Goal: Check status

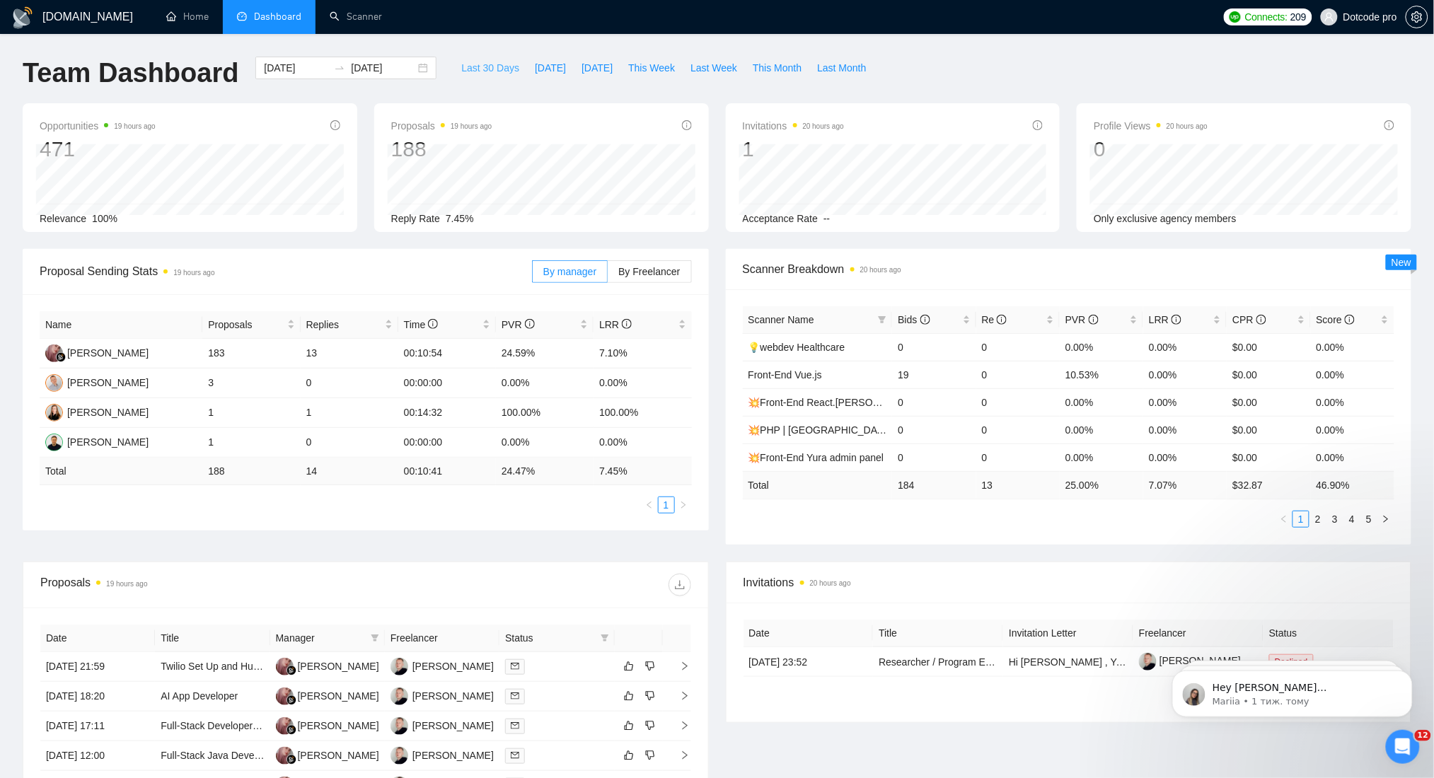
click at [501, 66] on span "Last 30 Days" at bounding box center [490, 68] width 58 height 16
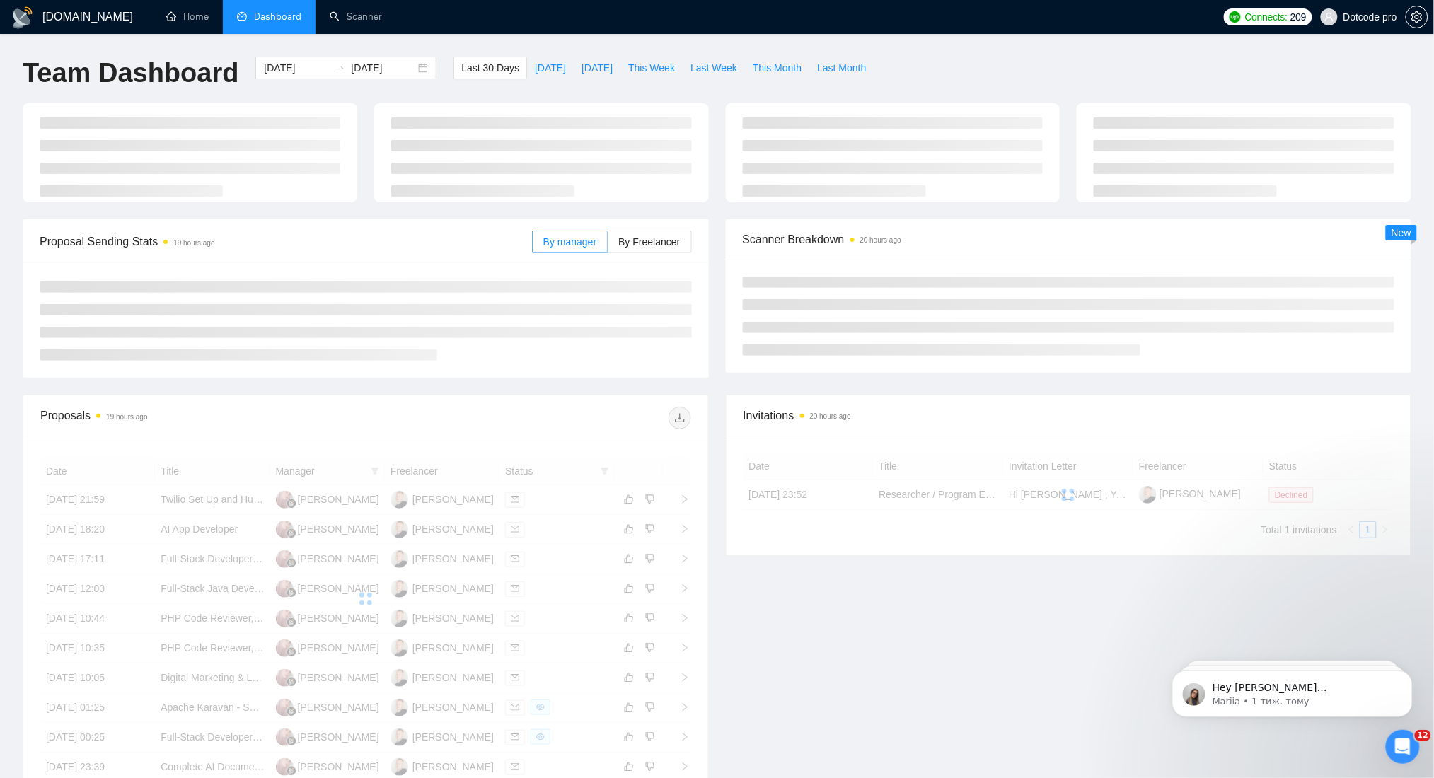
type input "[DATE]"
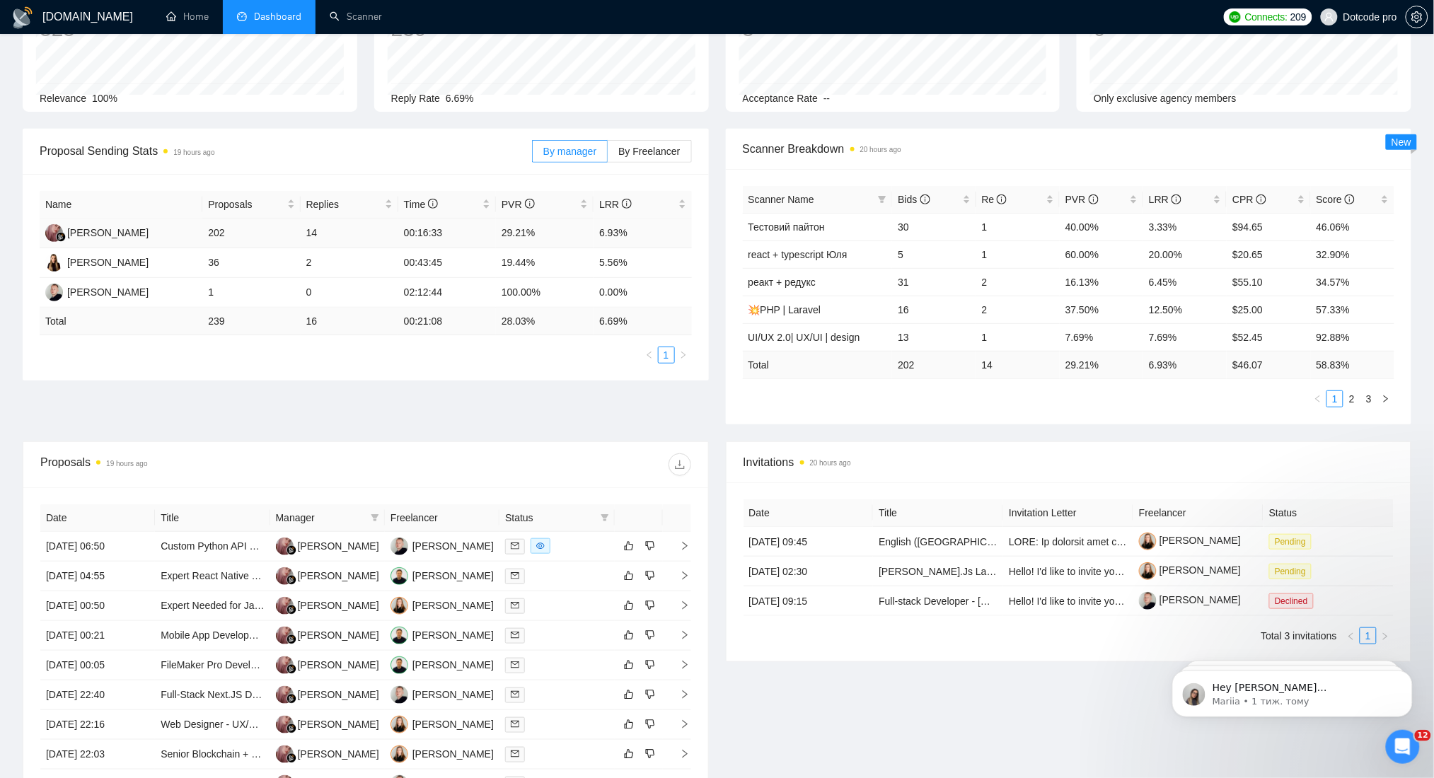
scroll to position [283, 0]
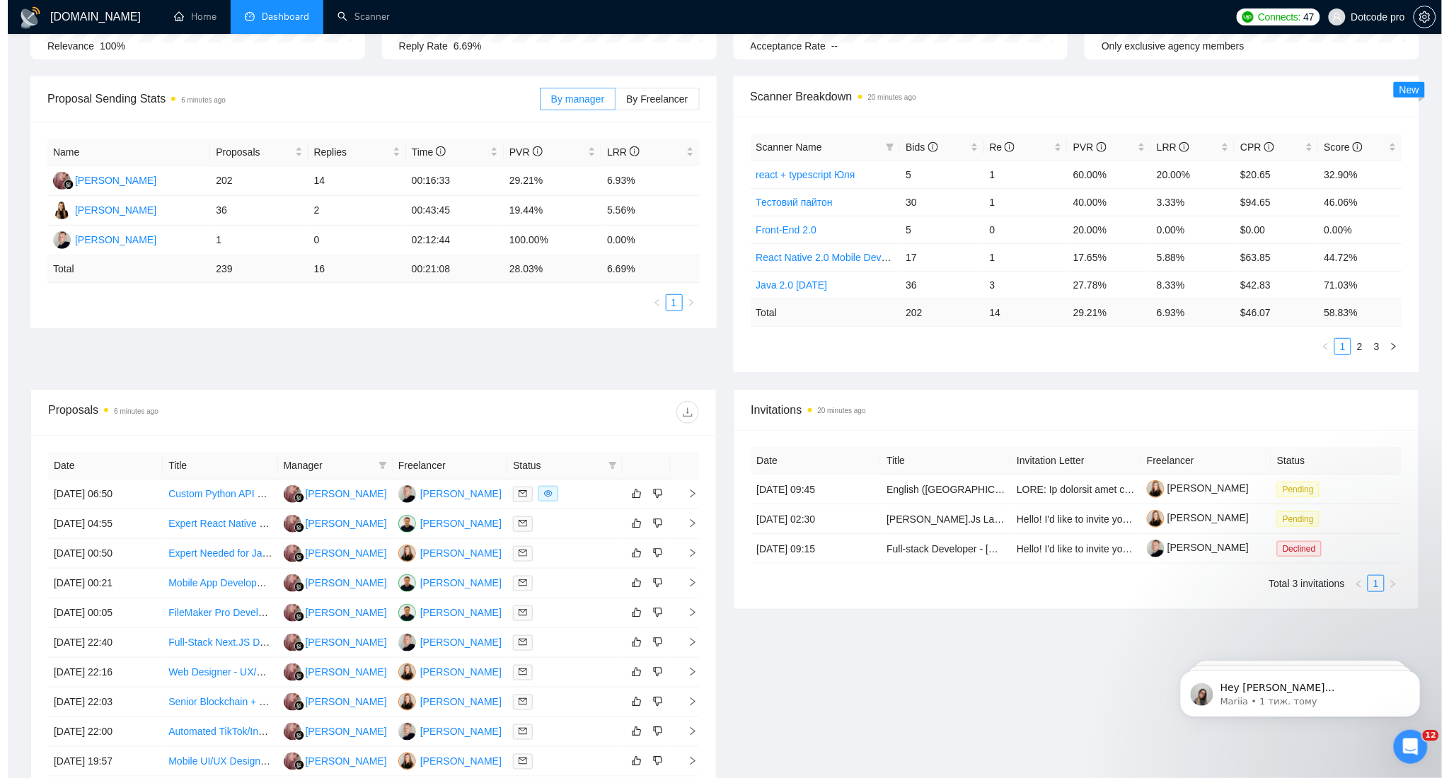
scroll to position [188, 0]
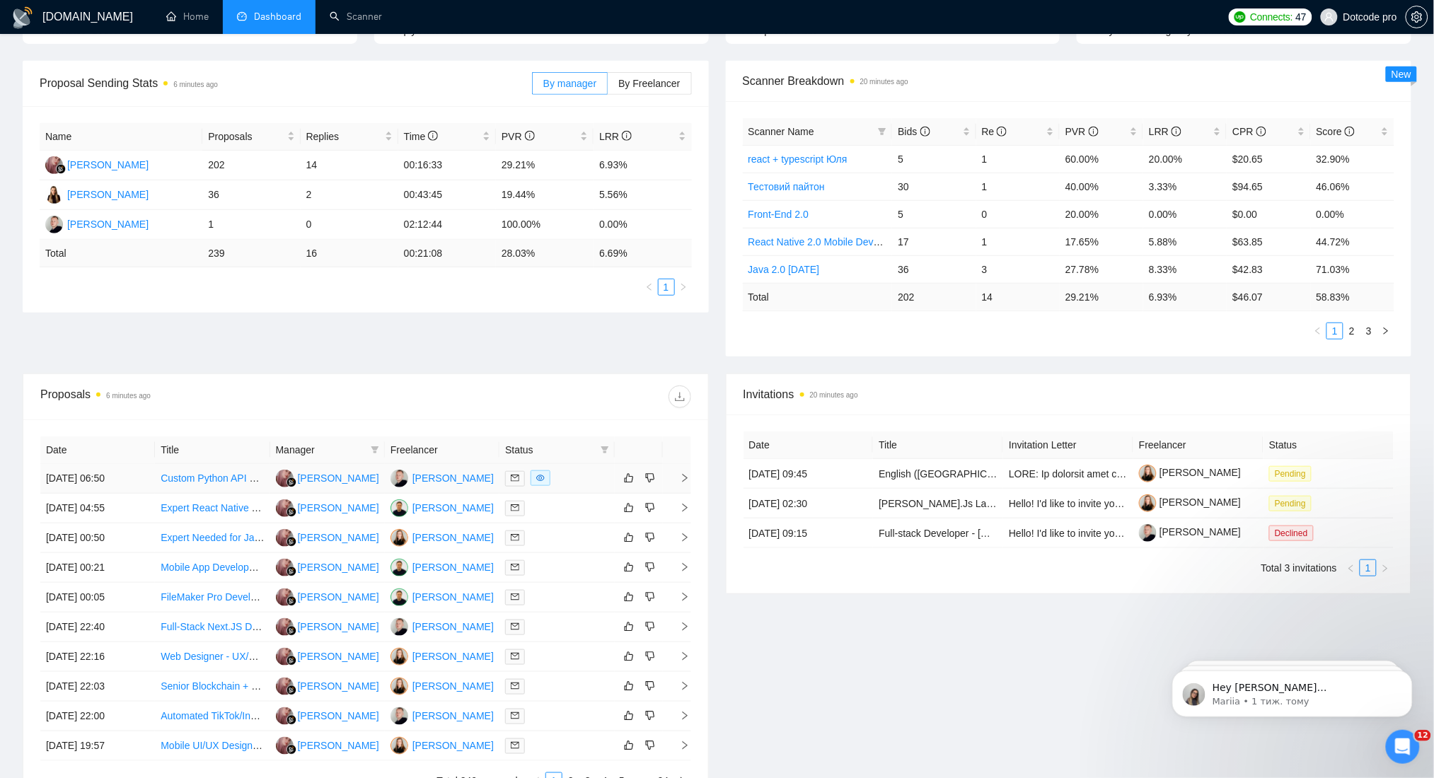
click at [109, 474] on td "[DATE] 06:50" at bounding box center [97, 479] width 115 height 30
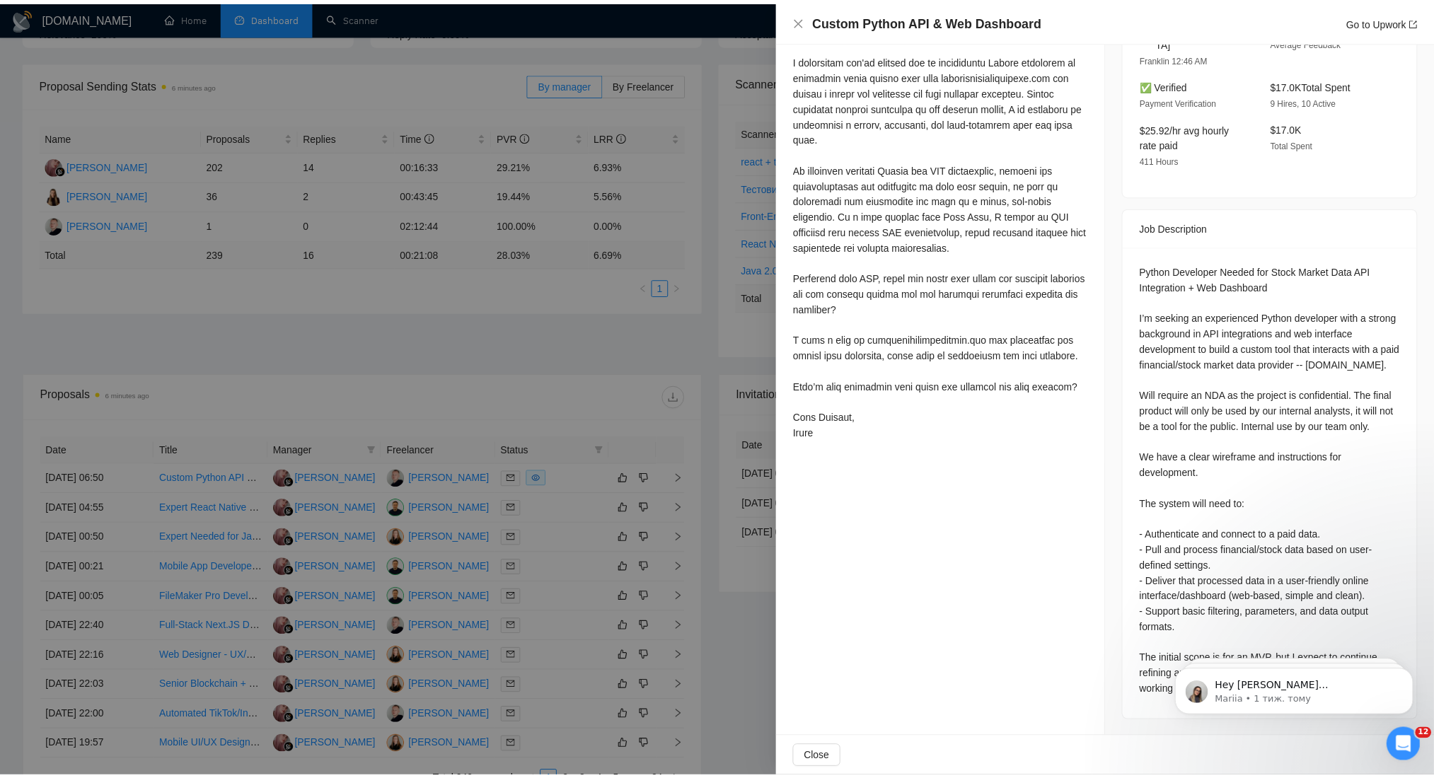
scroll to position [427, 0]
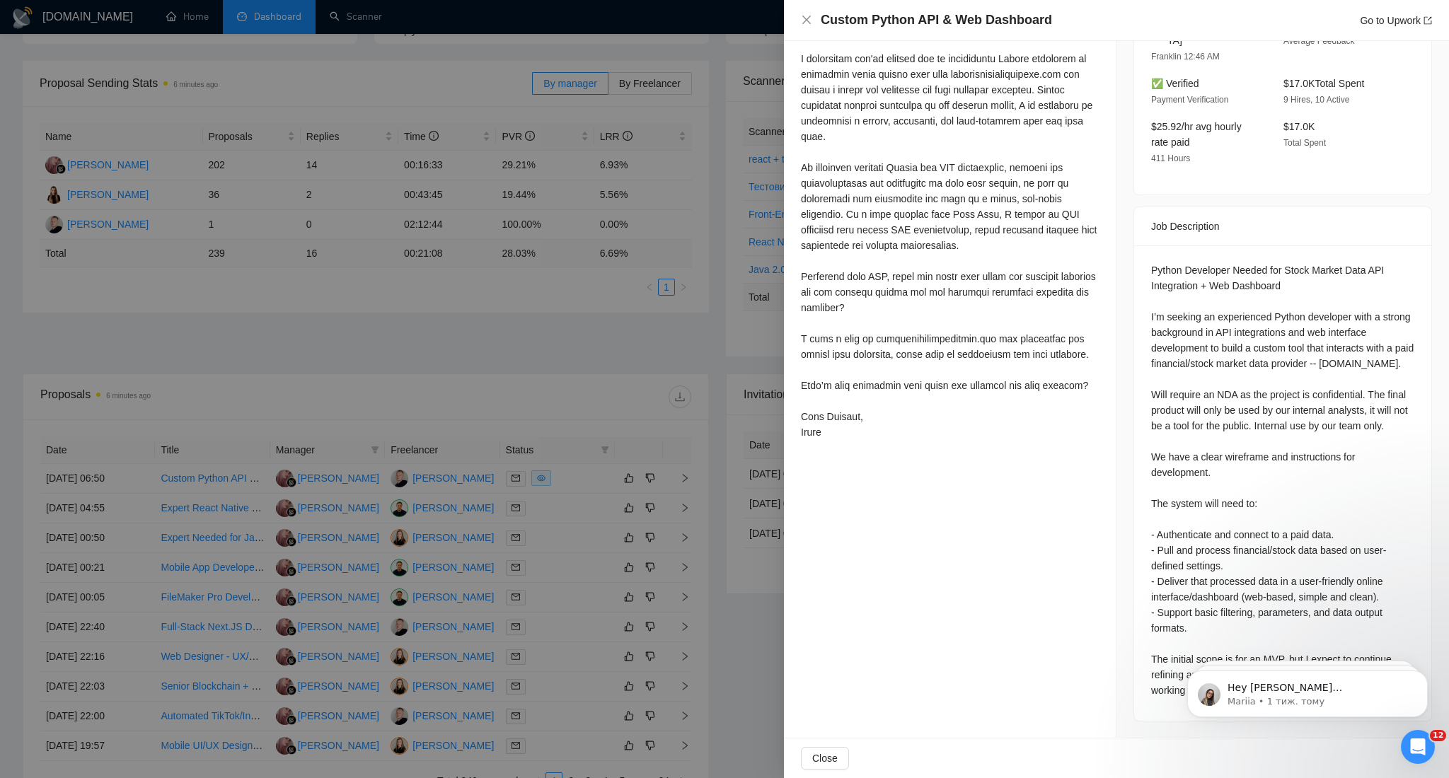
click at [619, 284] on div at bounding box center [724, 389] width 1449 height 778
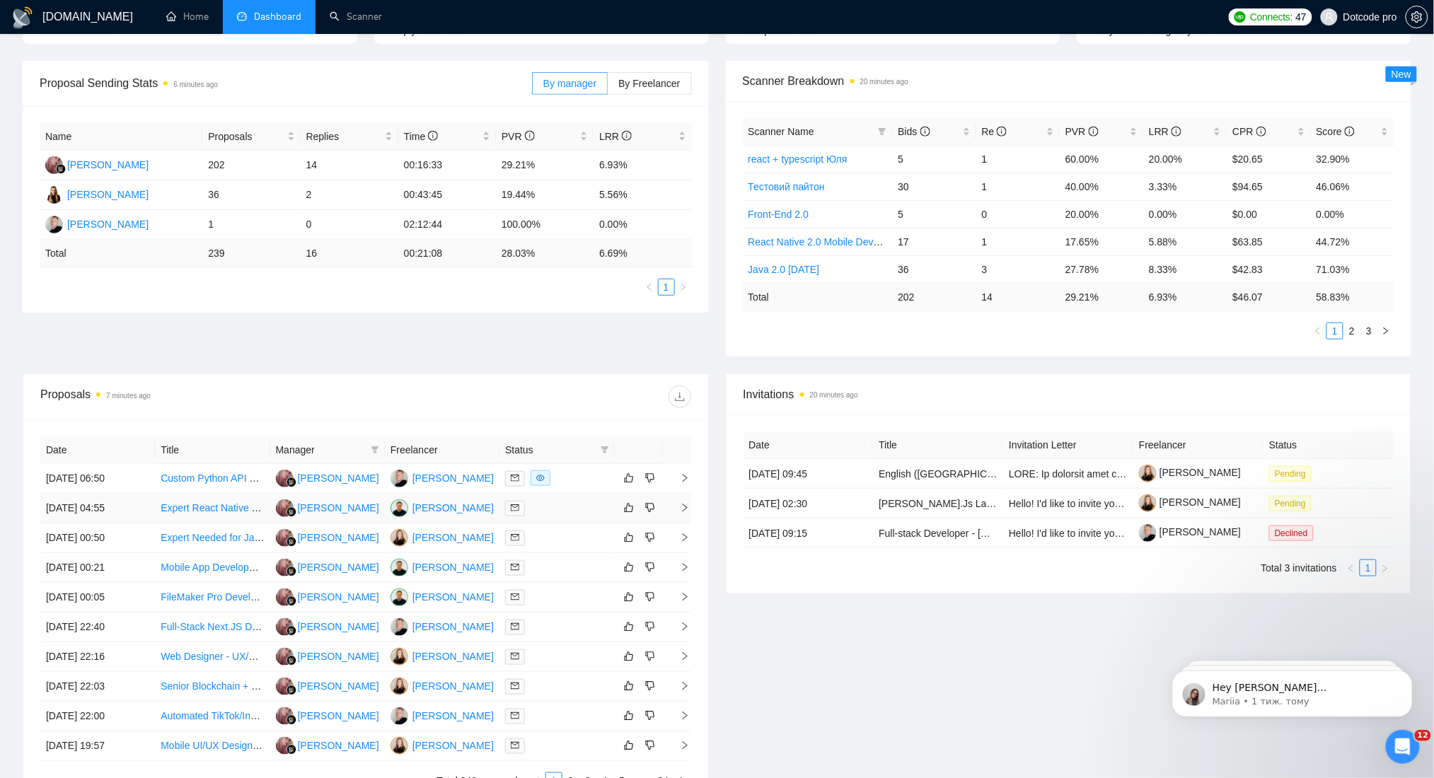
click at [104, 515] on td "[DATE] 04:55" at bounding box center [97, 509] width 115 height 30
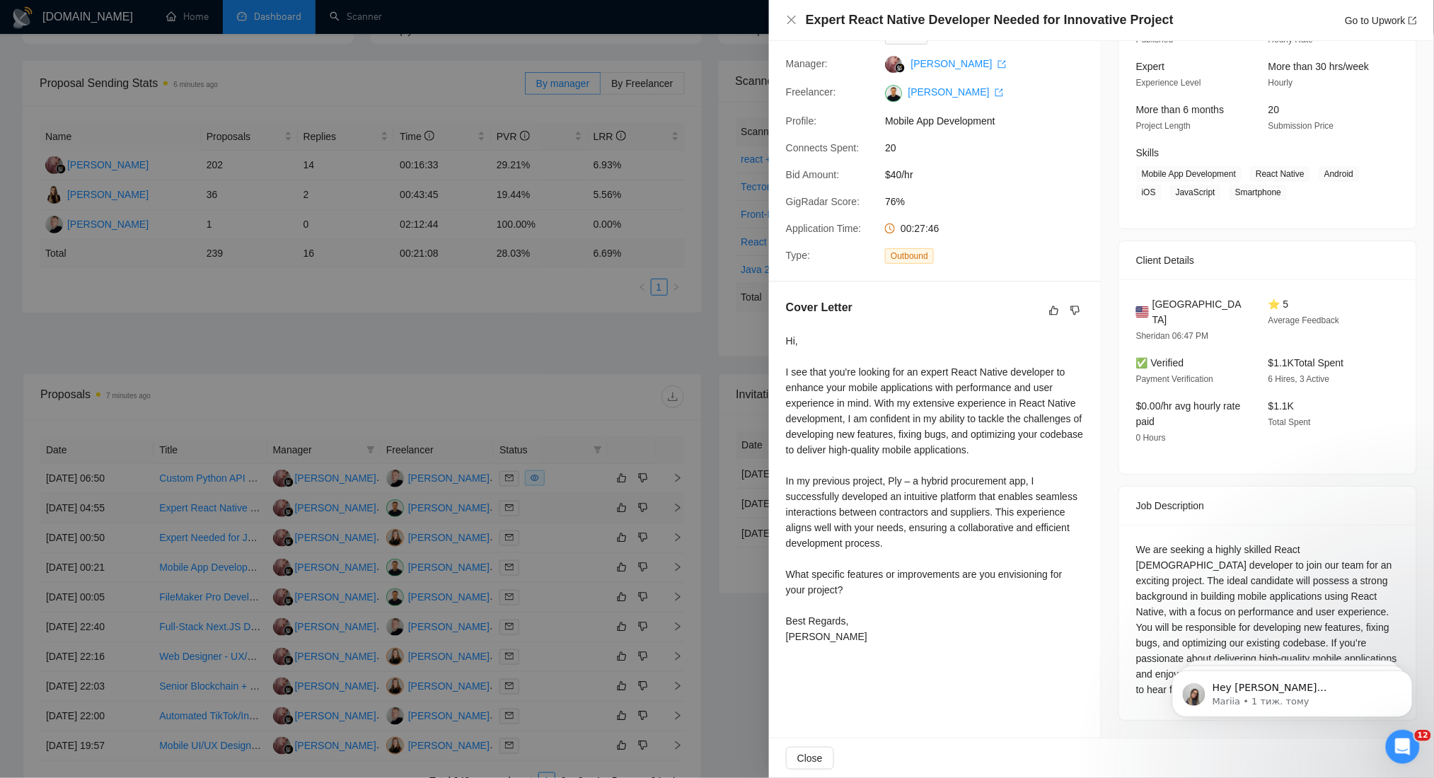
scroll to position [114, 0]
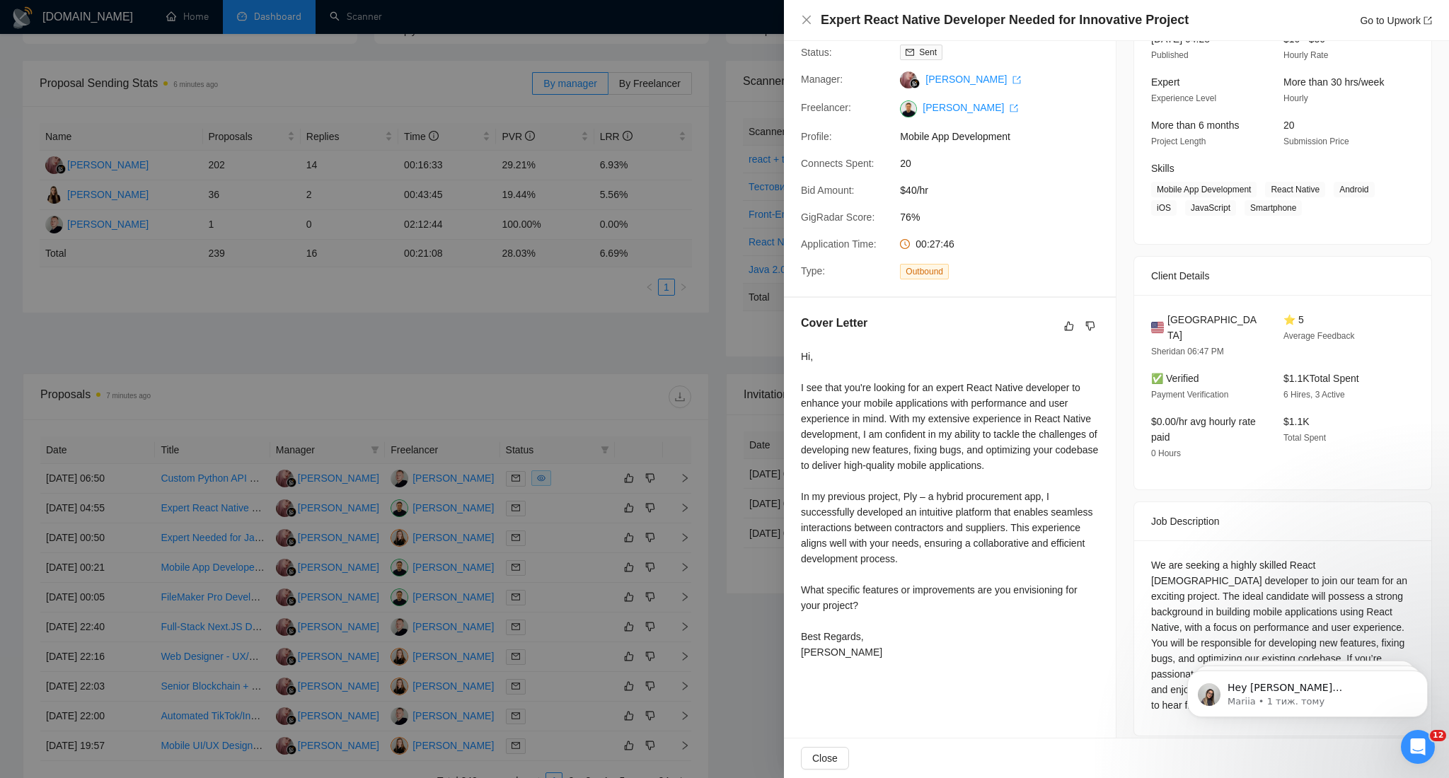
click at [320, 361] on div at bounding box center [724, 389] width 1449 height 778
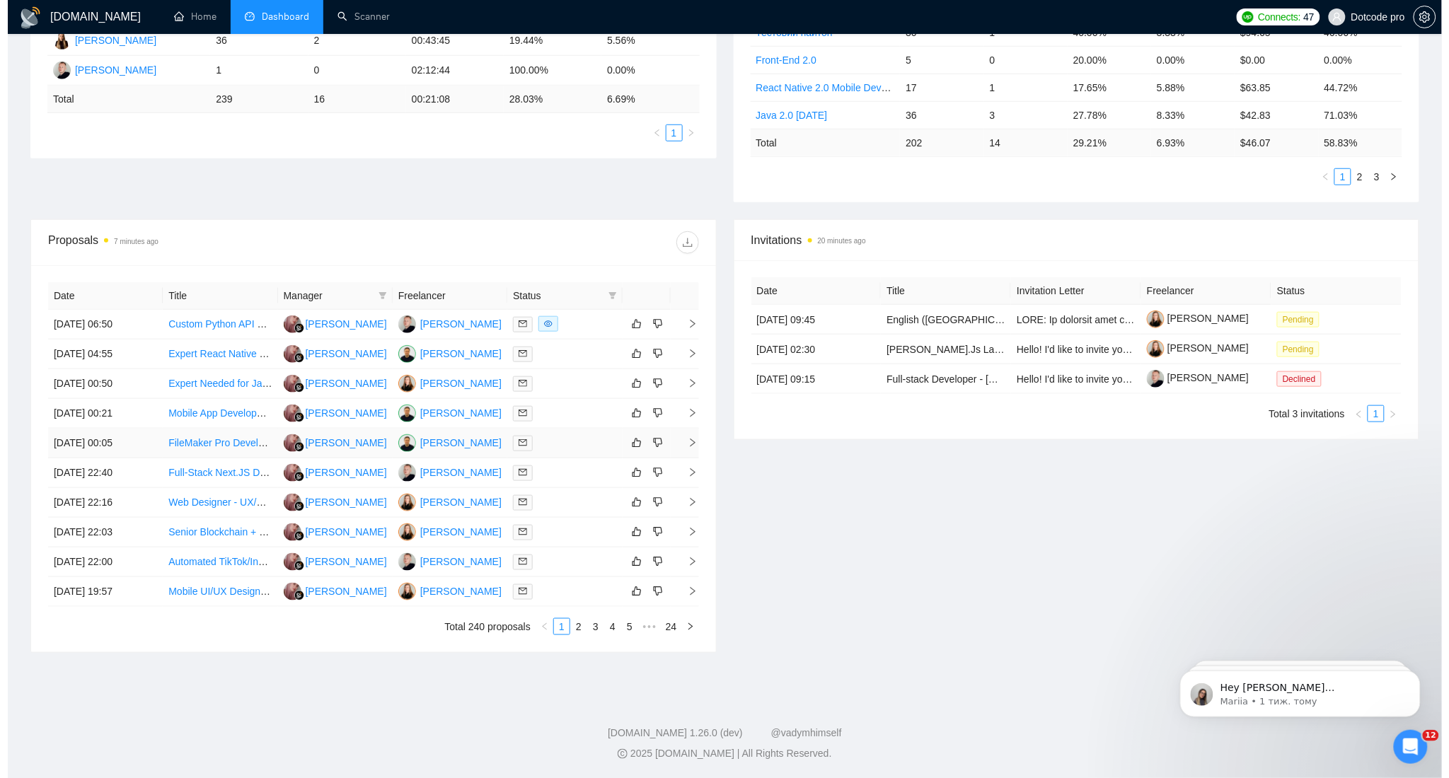
scroll to position [343, 0]
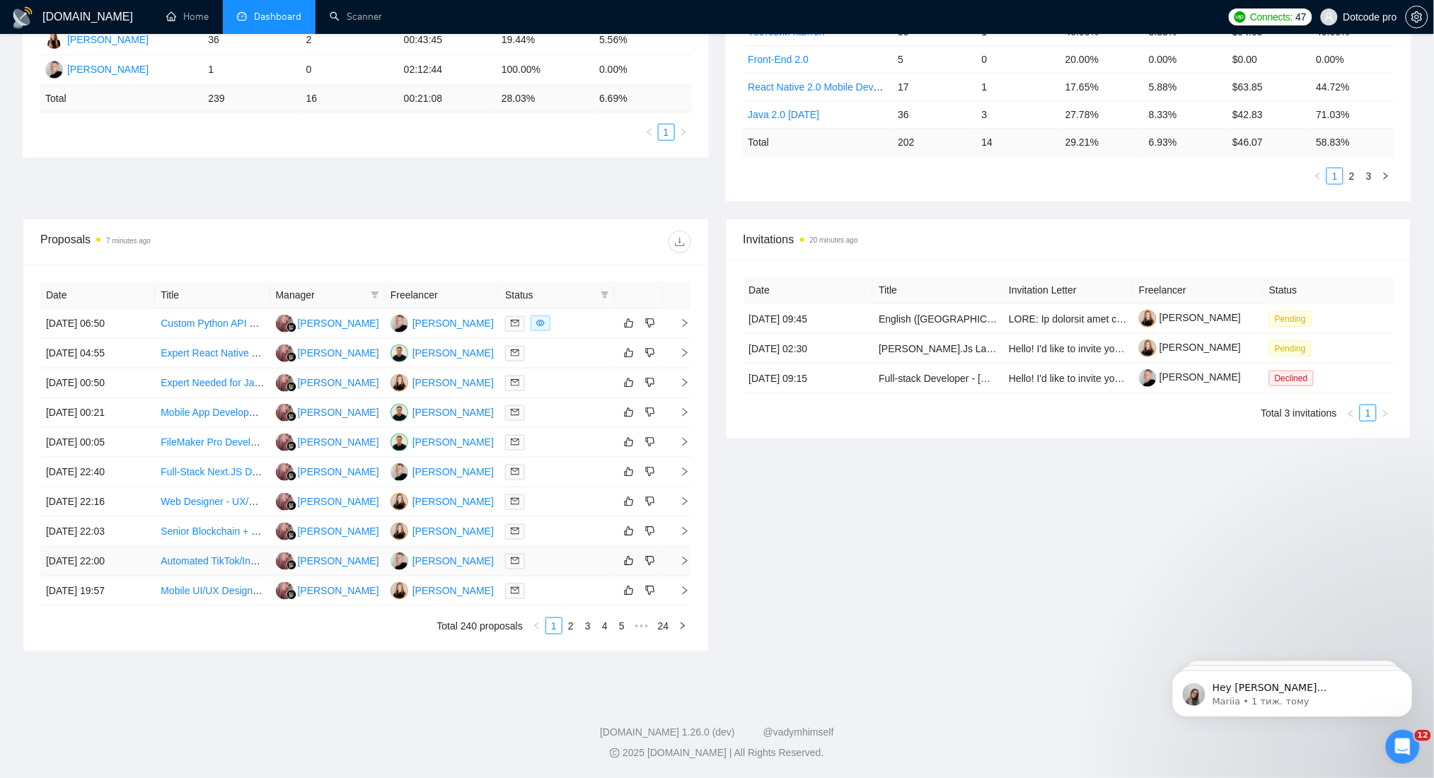
click at [86, 567] on td "[DATE] 22:00" at bounding box center [97, 562] width 115 height 30
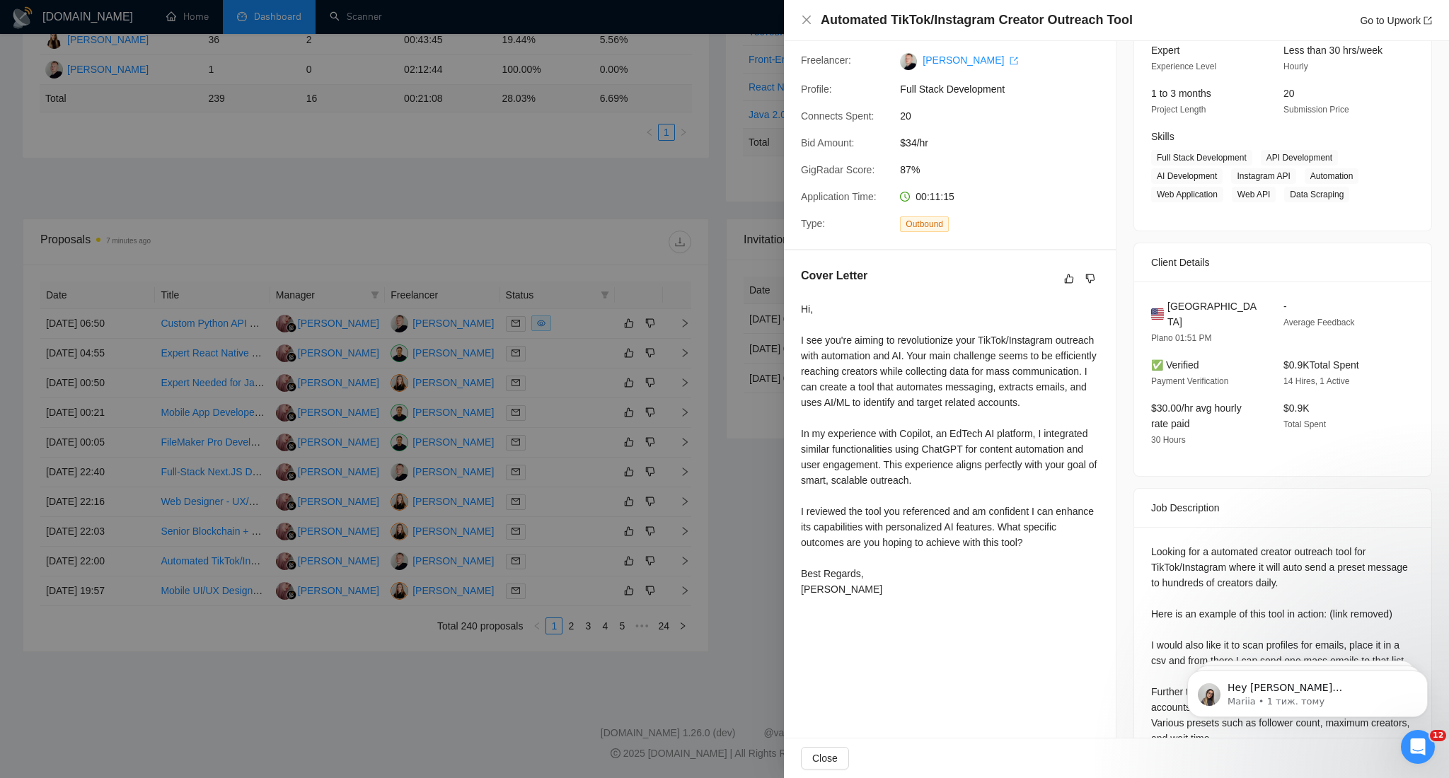
scroll to position [178, 0]
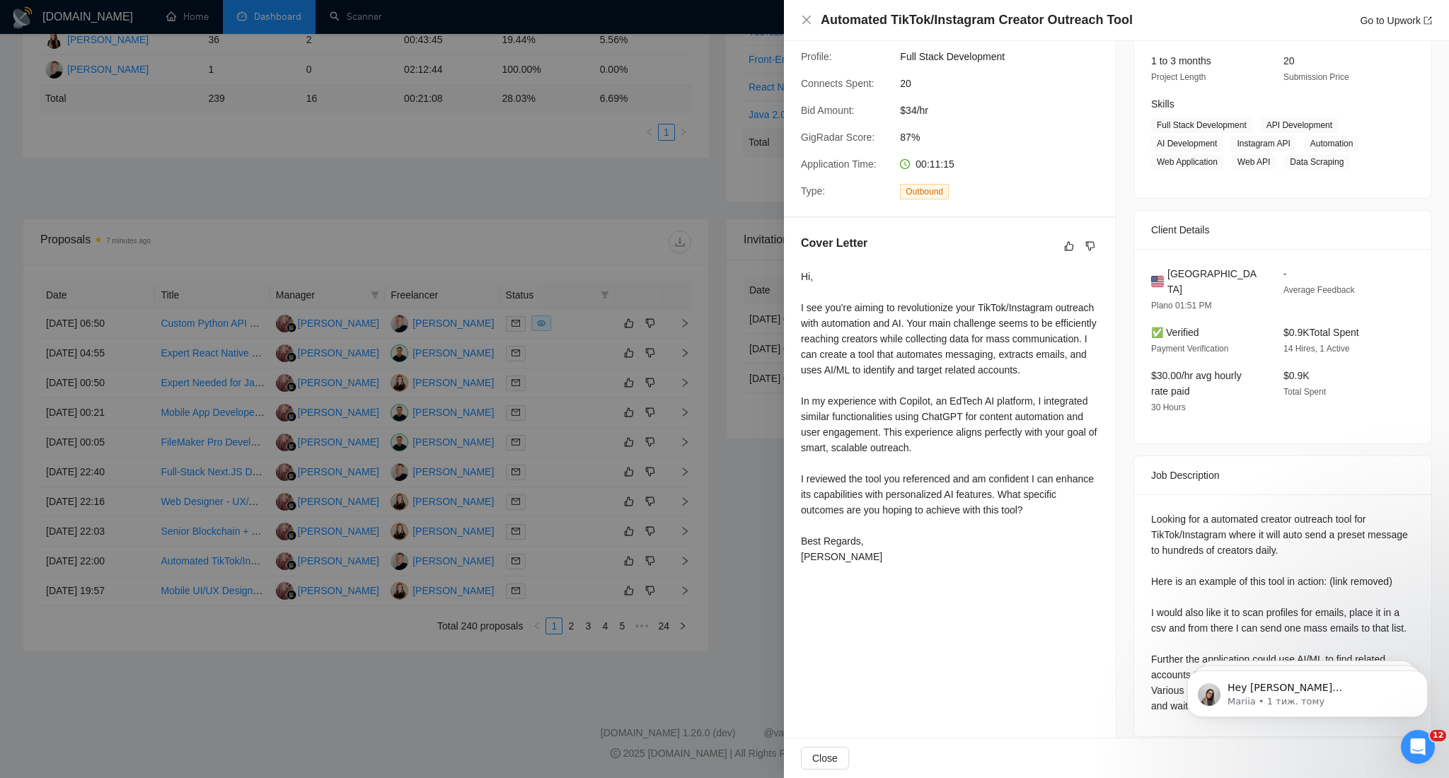
click at [569, 112] on div at bounding box center [724, 389] width 1449 height 778
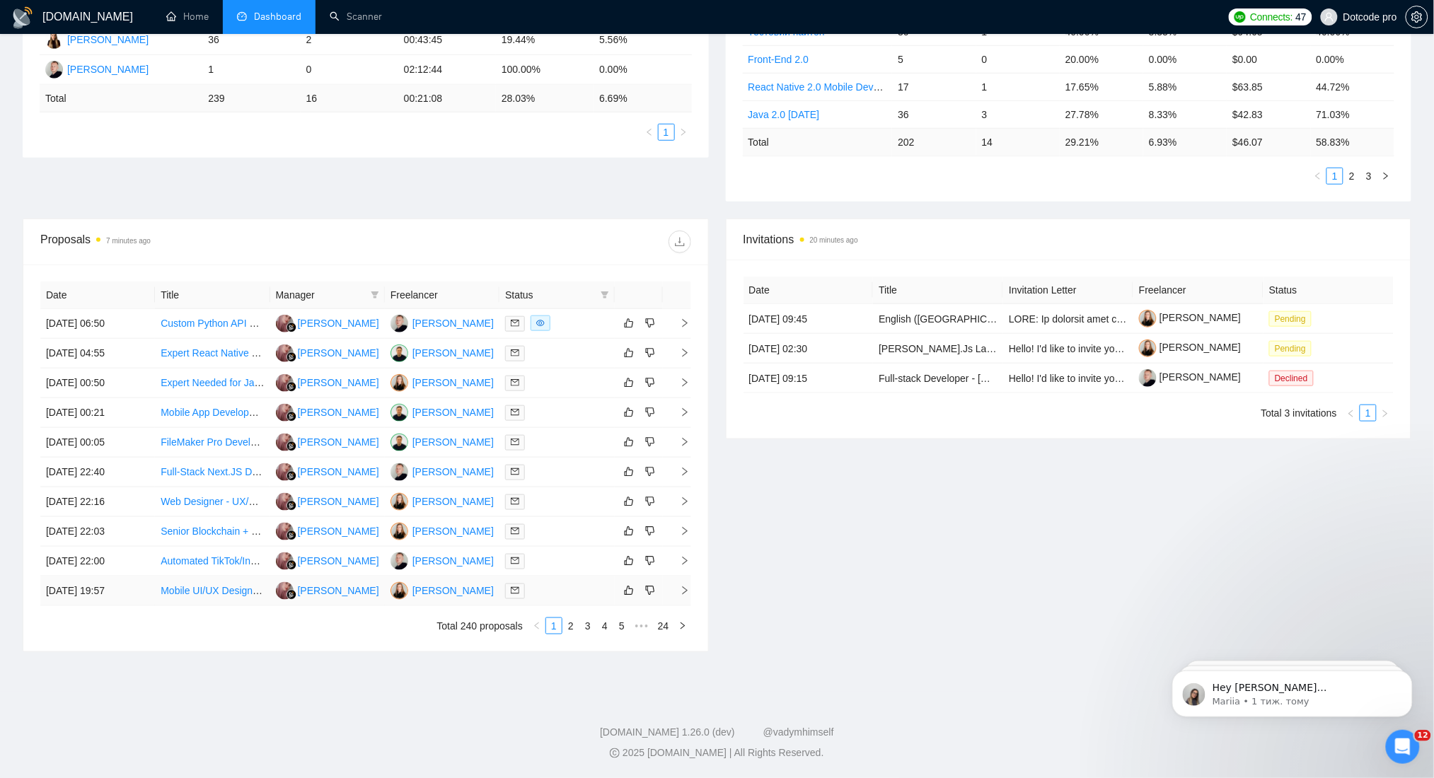
click at [134, 598] on td "[DATE] 19:57" at bounding box center [97, 591] width 115 height 30
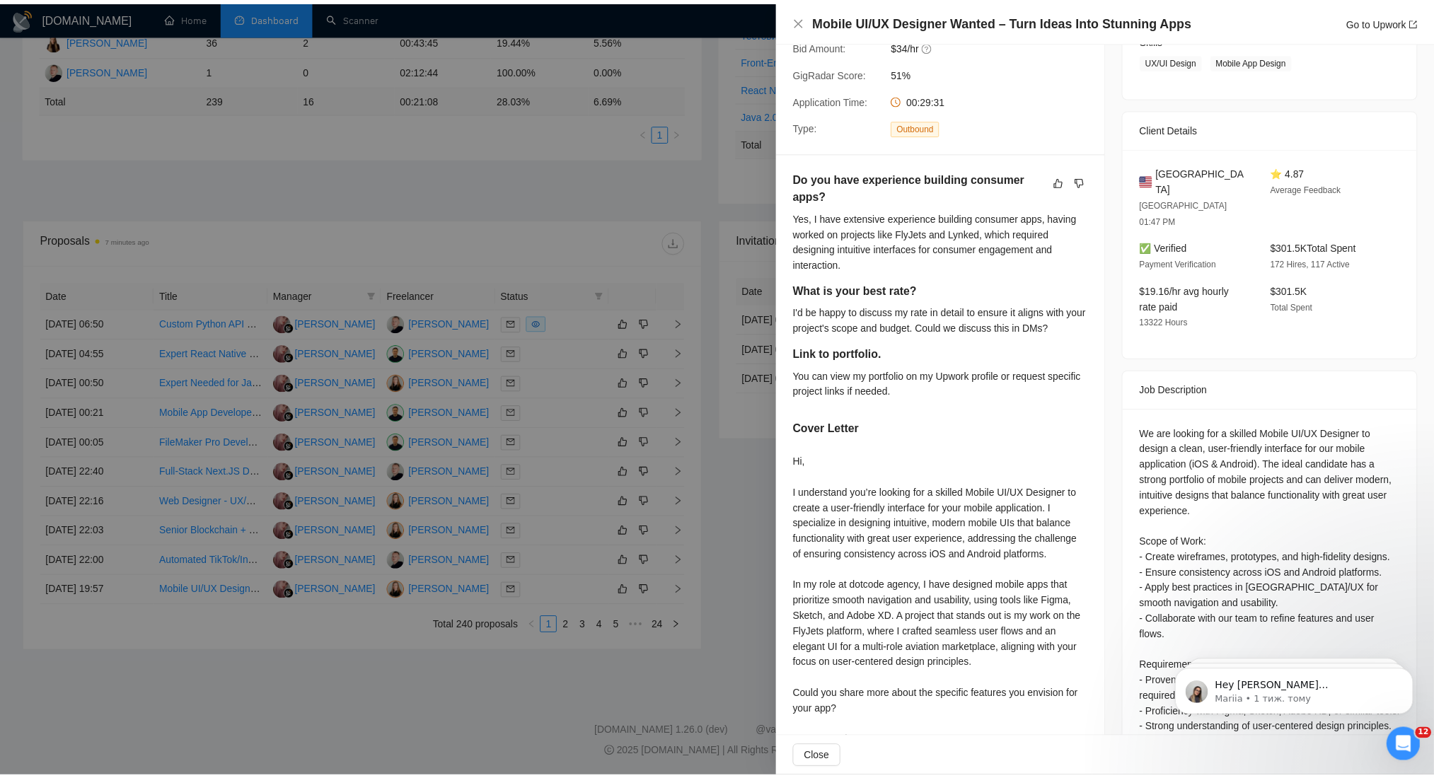
scroll to position [367, 0]
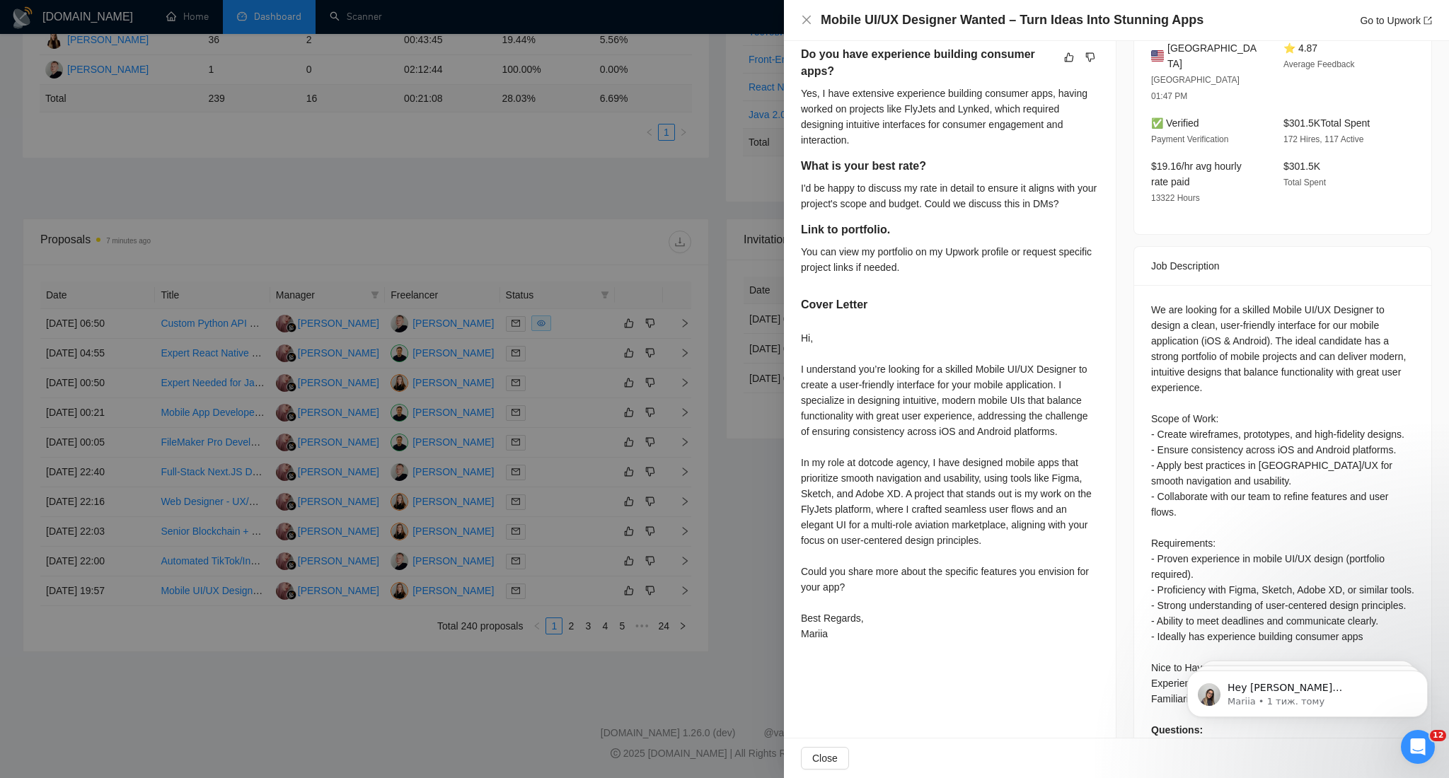
click at [420, 197] on div at bounding box center [724, 389] width 1449 height 778
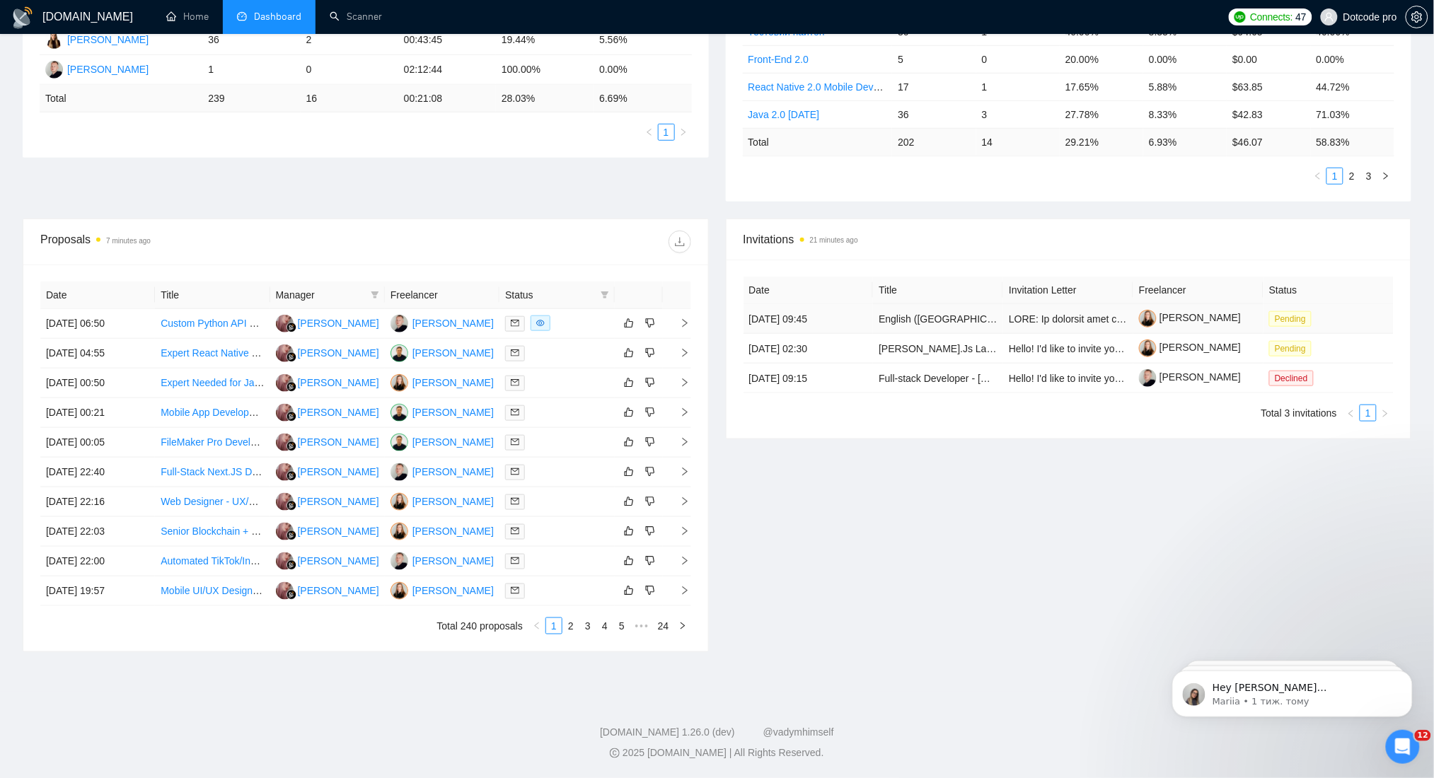
scroll to position [0, 0]
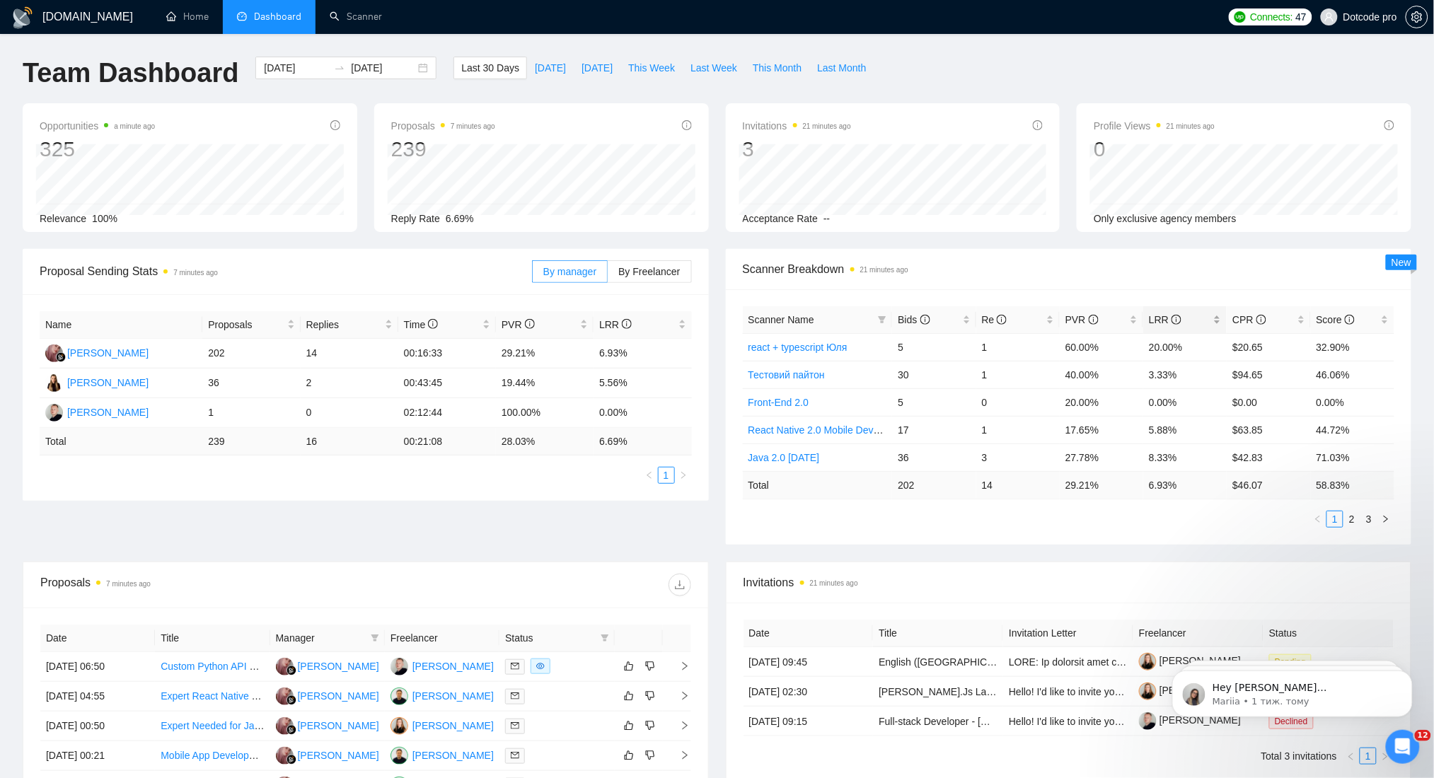
click at [1161, 323] on span "LRR" at bounding box center [1165, 319] width 33 height 11
